Goal: Task Accomplishment & Management: Manage account settings

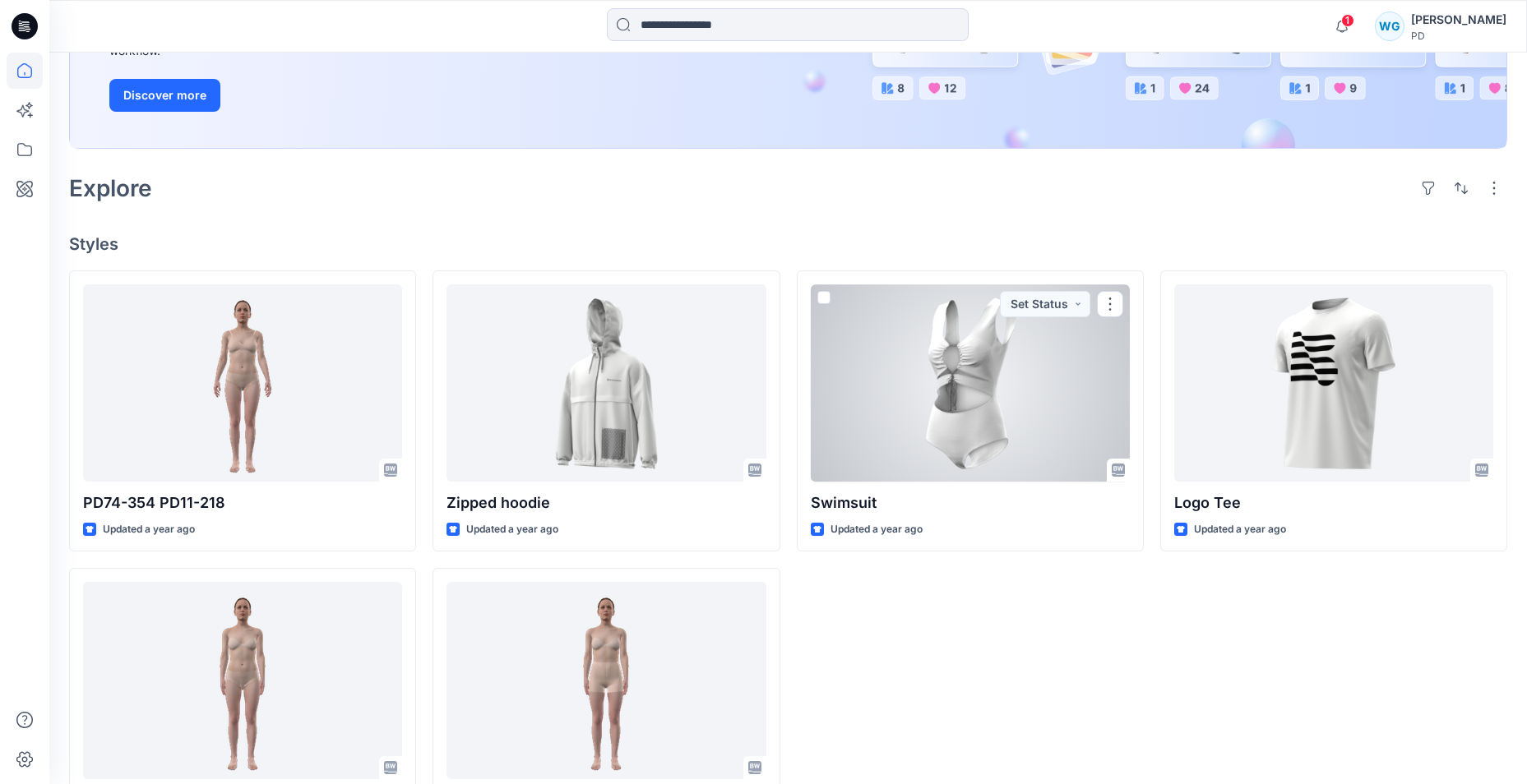
scroll to position [374, 0]
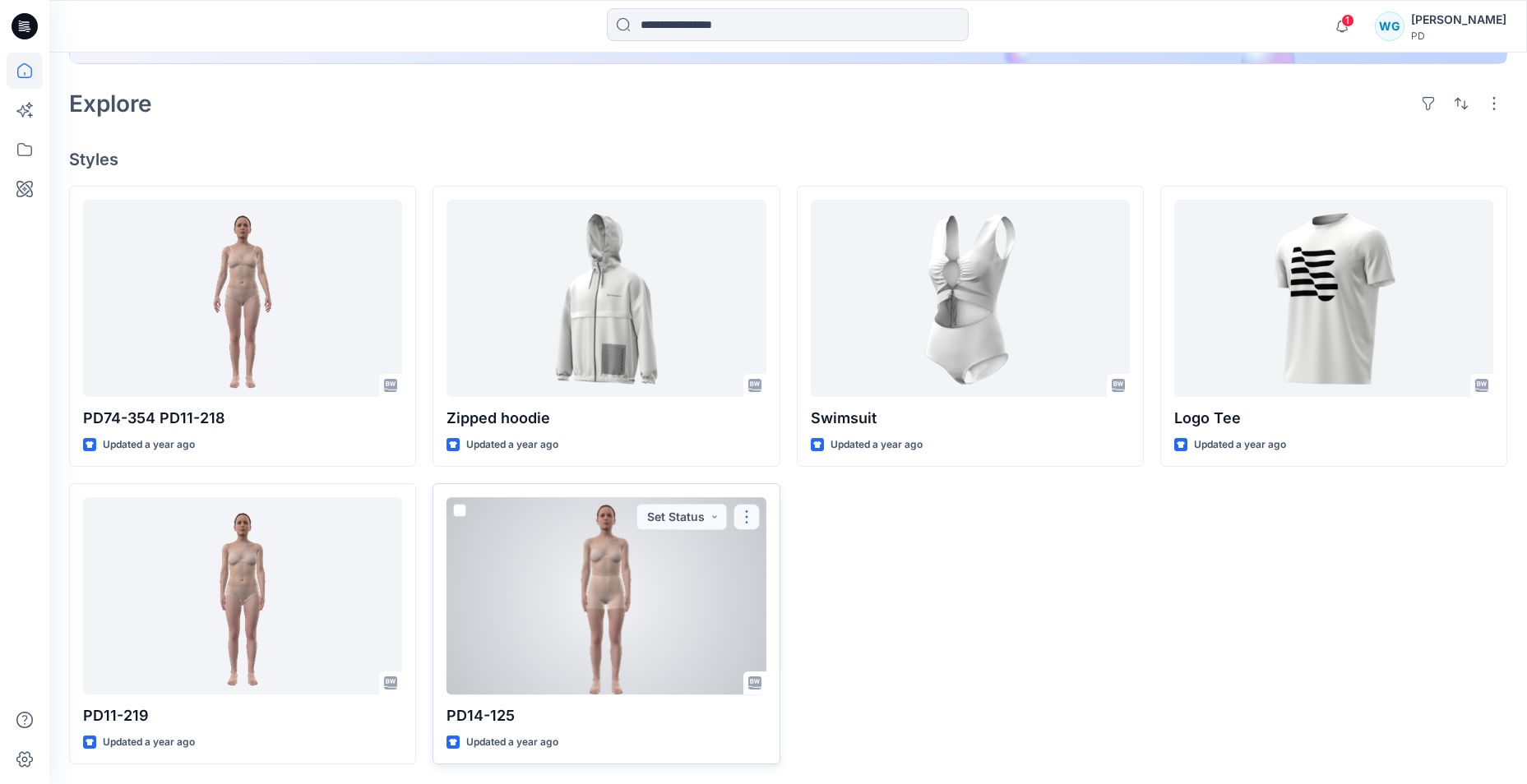
click at [753, 514] on button "button" at bounding box center [747, 517] width 26 height 26
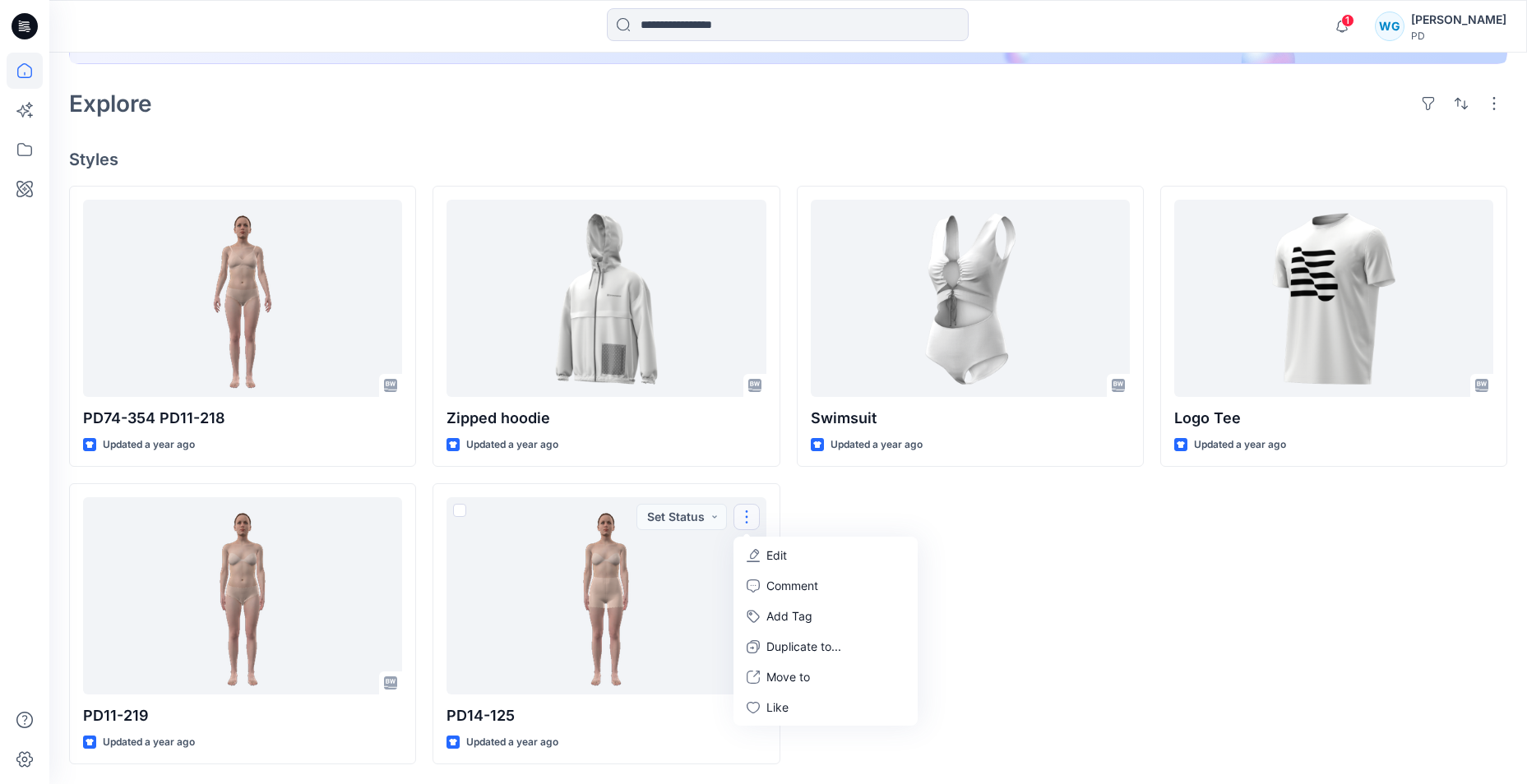
click at [1008, 527] on div "Swimsuit Updated a year ago" at bounding box center [971, 475] width 347 height 579
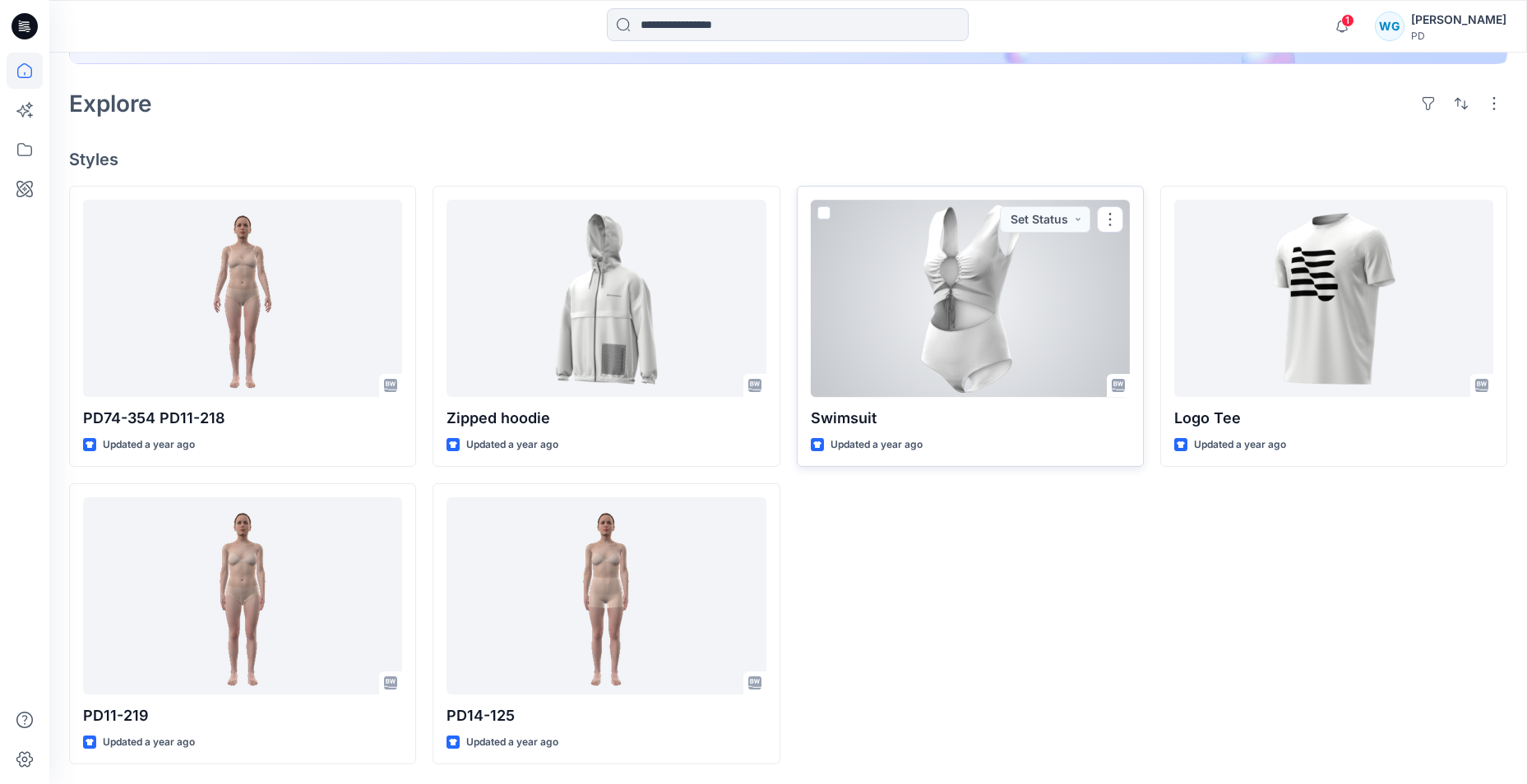
click at [946, 330] on div at bounding box center [971, 298] width 319 height 197
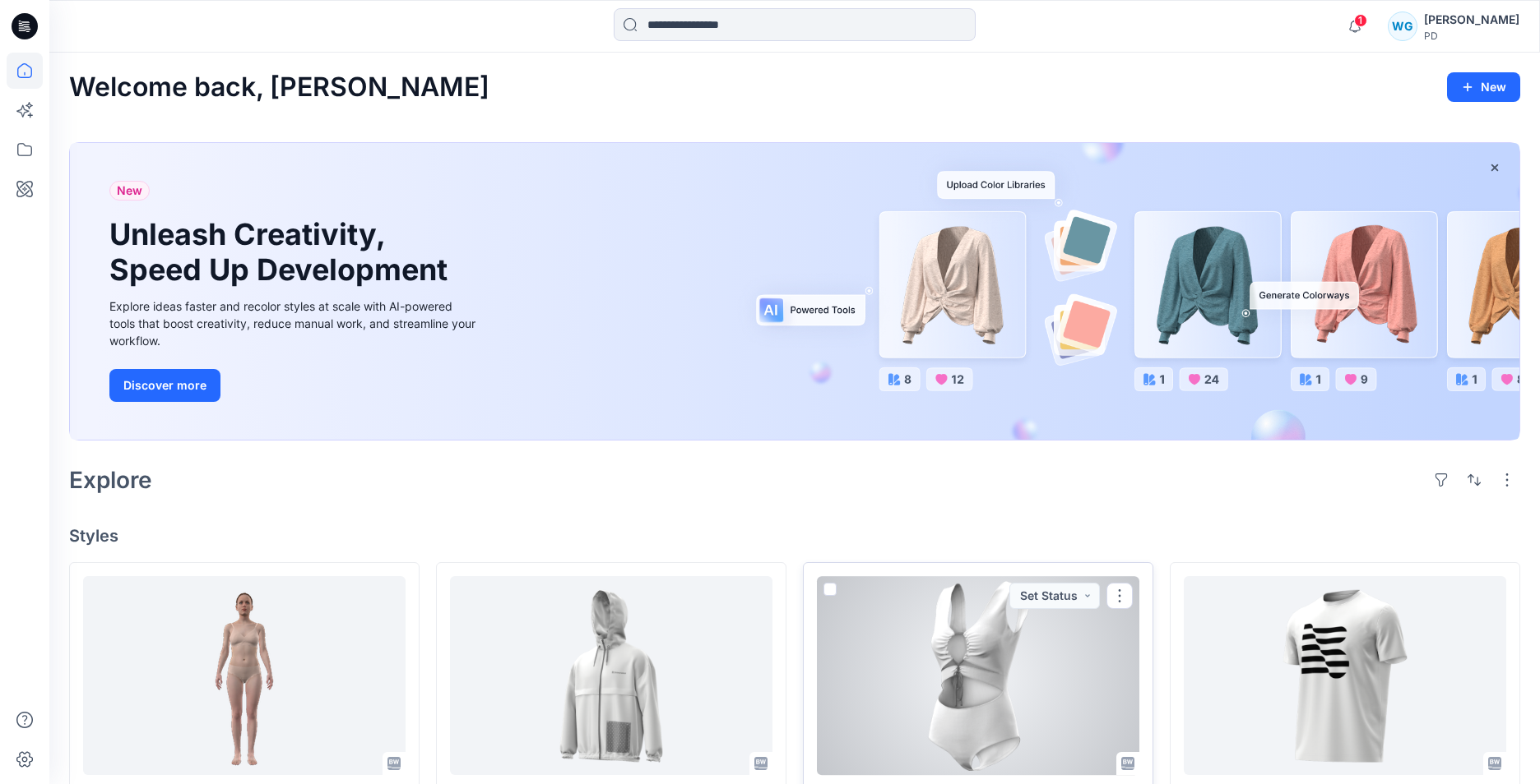
click at [946, 330] on div "Welcome back, Whitney New New Unleash Creativity, Speed Up Development Explore …" at bounding box center [795, 609] width 1491 height 1112
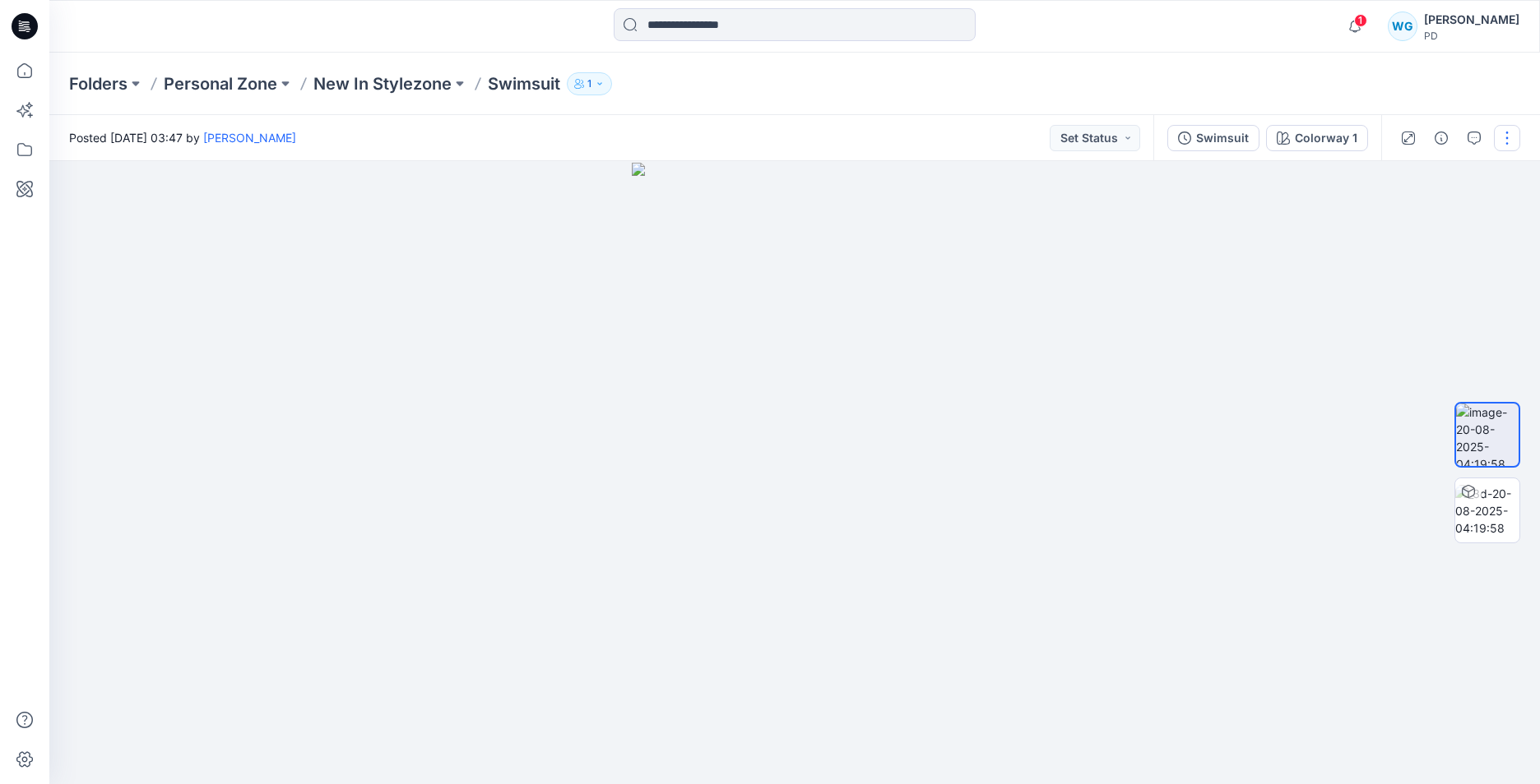
click at [1513, 143] on button "button" at bounding box center [1506, 138] width 26 height 26
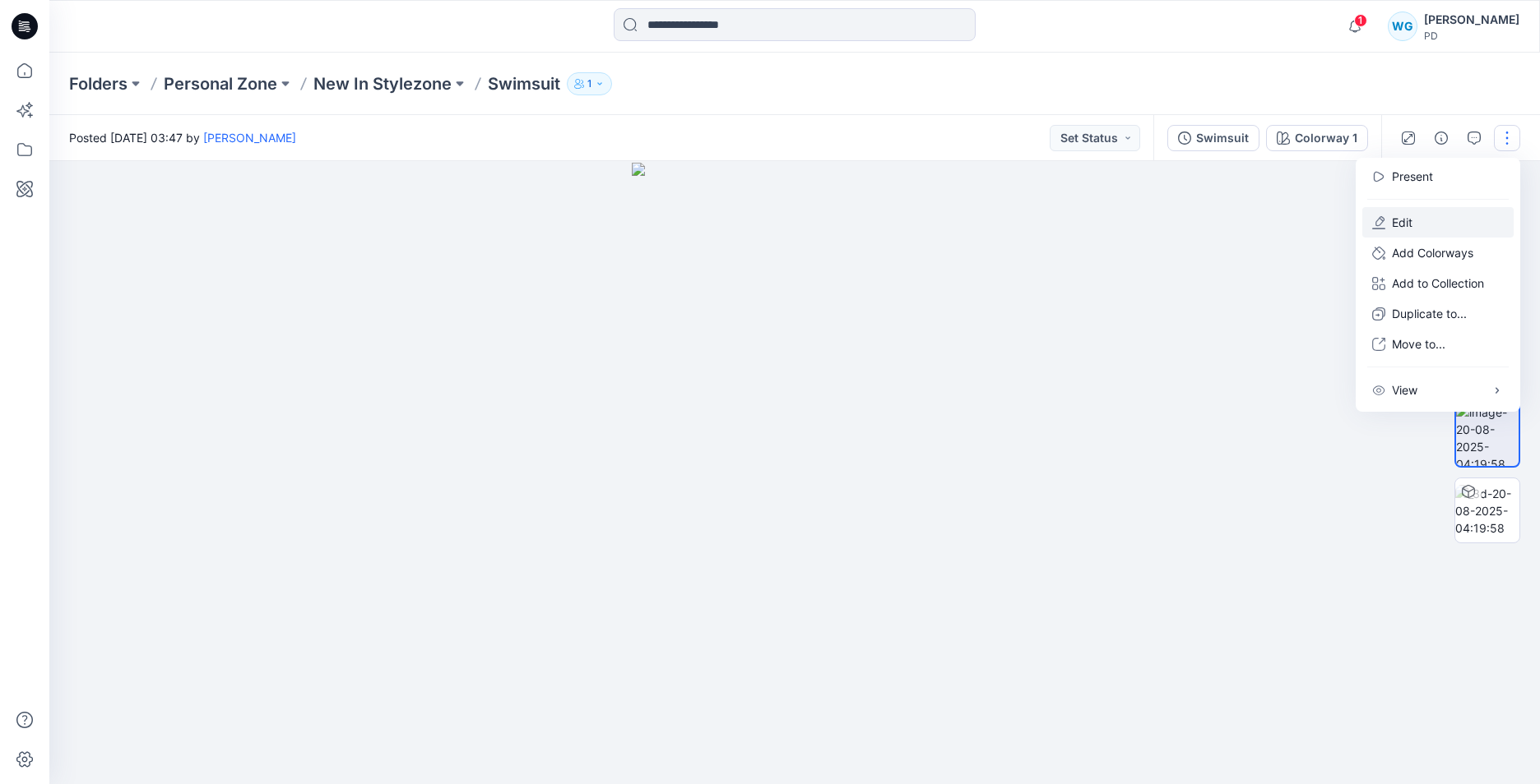
click at [1453, 216] on button "Edit" at bounding box center [1438, 222] width 152 height 30
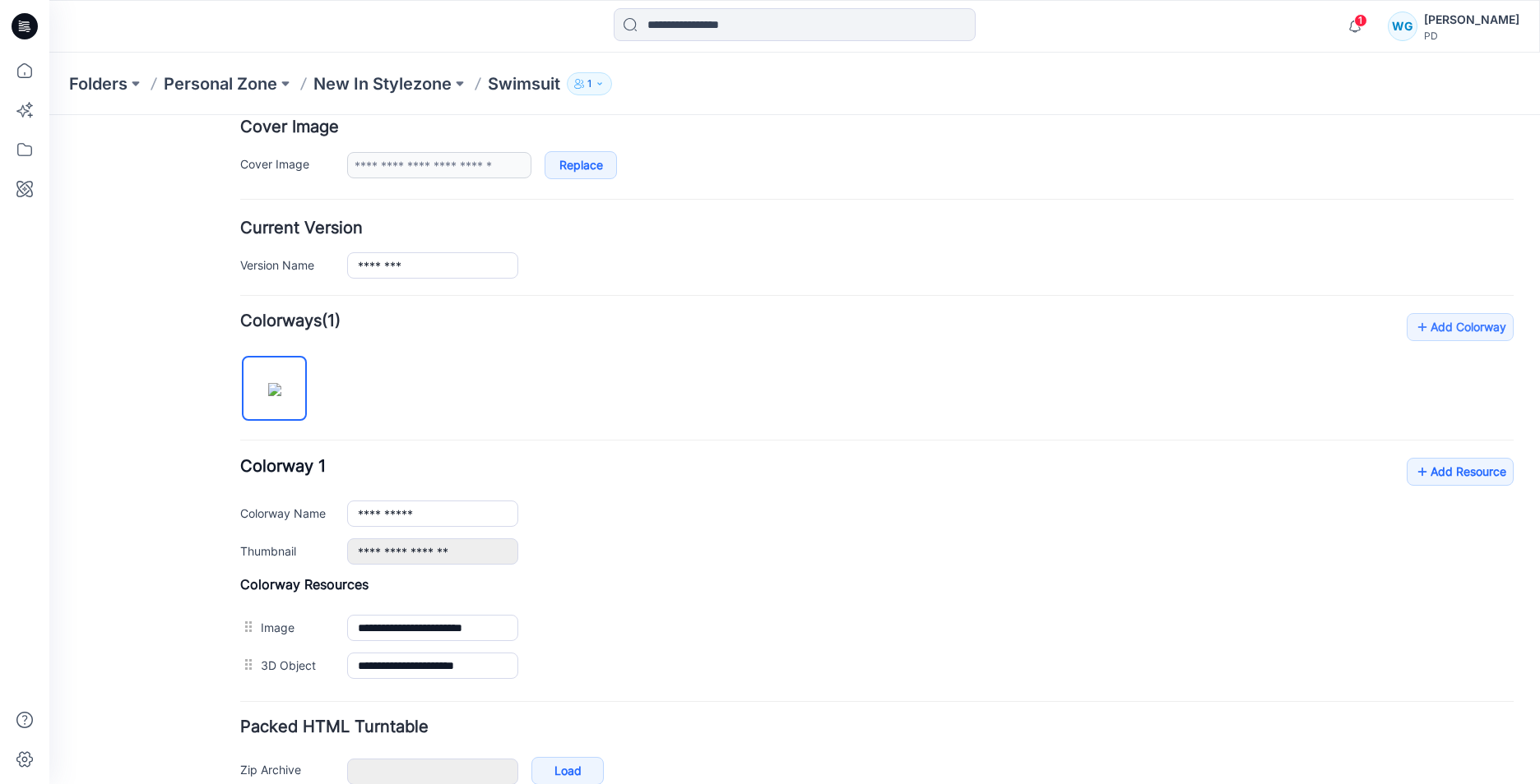
scroll to position [405, 0]
